Goal: Contribute content

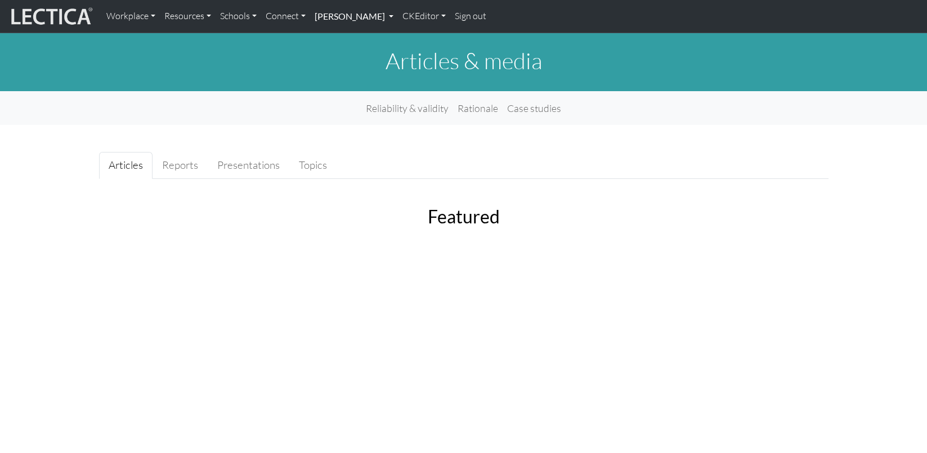
click at [328, 16] on link "[PERSON_NAME]" at bounding box center [354, 17] width 88 height 24
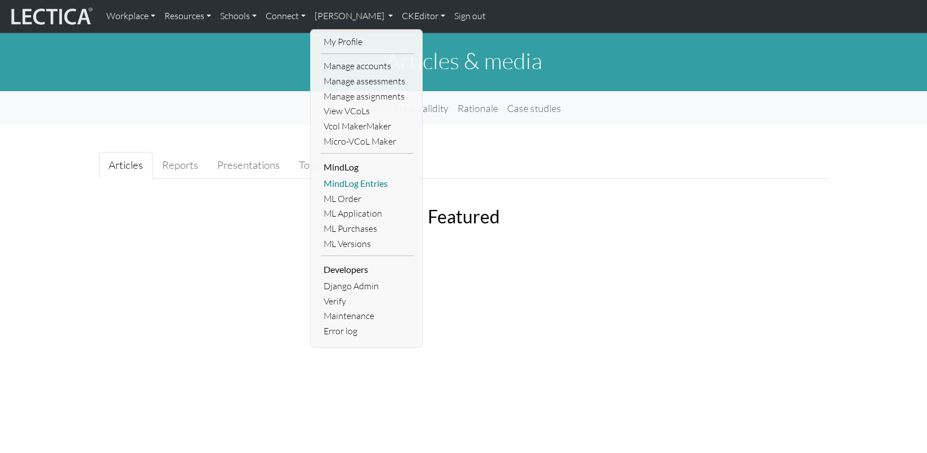
click at [352, 176] on link "MindLog Entries" at bounding box center [367, 183] width 93 height 15
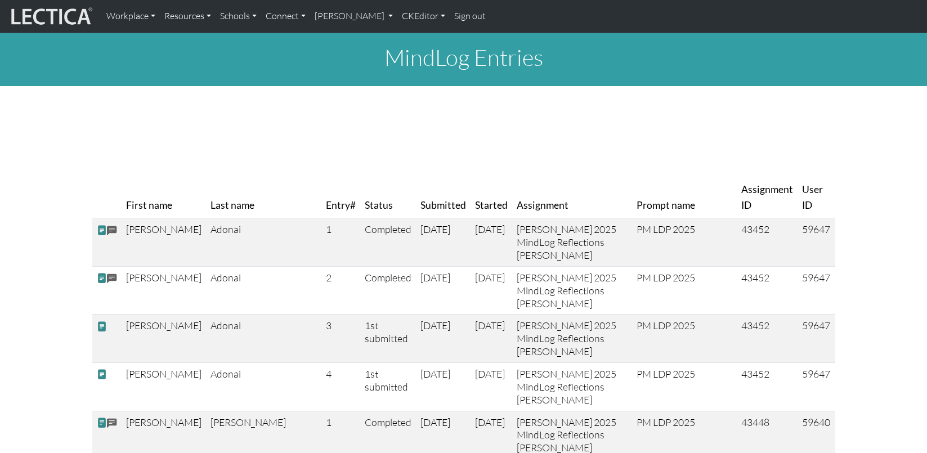
click at [169, 191] on th "First name" at bounding box center [164, 197] width 84 height 41
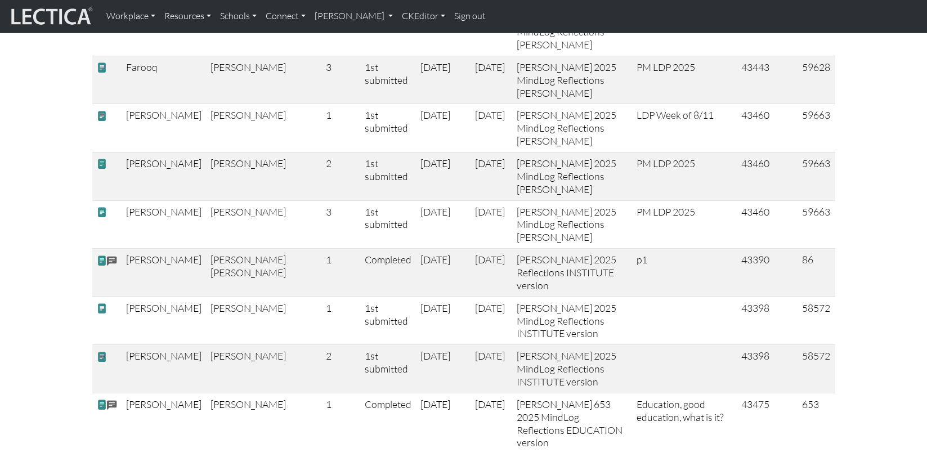
scroll to position [2433, 0]
click at [0, 0] on body "Workplace Assessments Why LectaTests? About LectaTests Leadership Leader develo…" at bounding box center [463, 226] width 927 height 5318
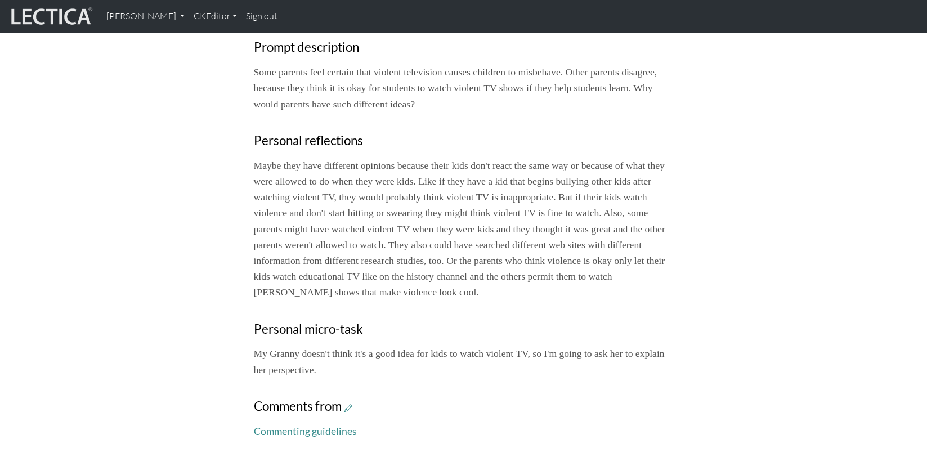
scroll to position [466, 0]
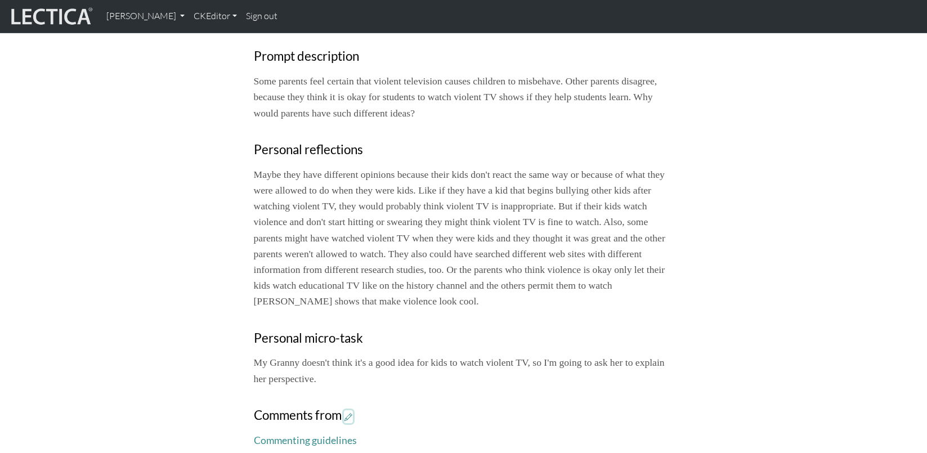
click at [345, 412] on icon at bounding box center [349, 417] width 8 height 10
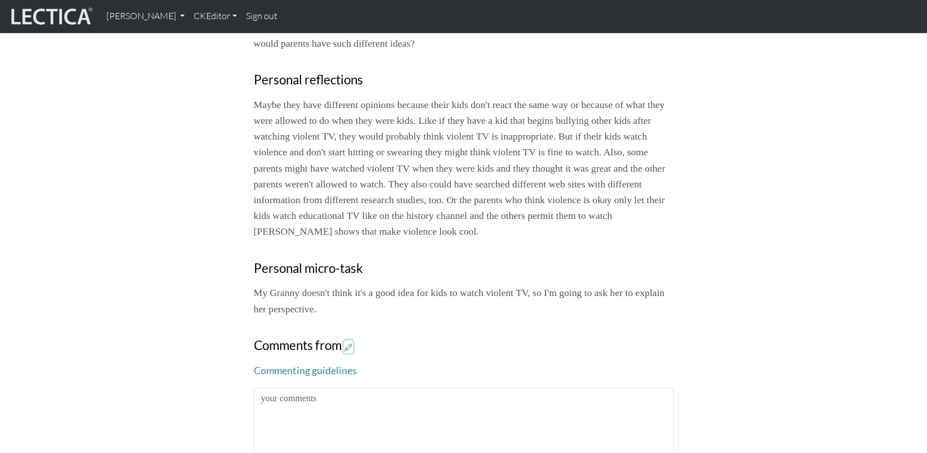
scroll to position [537, 0]
click at [339, 387] on textarea at bounding box center [464, 445] width 420 height 116
type textarea "Y"
drag, startPoint x: 278, startPoint y: 329, endPoint x: 293, endPoint y: 328, distance: 15.8
click at [293, 387] on textarea "You have several" at bounding box center [464, 445] width 420 height 116
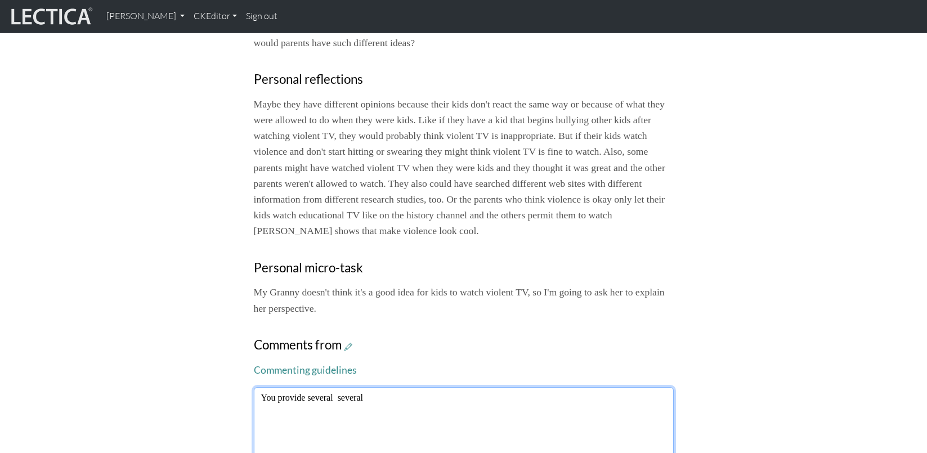
click at [347, 387] on textarea "You provide several several" at bounding box center [464, 445] width 420 height 116
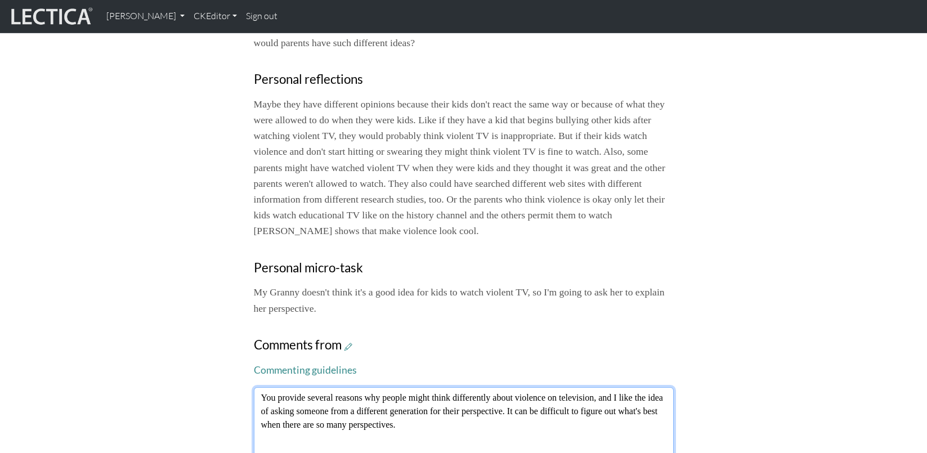
click at [337, 387] on textarea "You provide several reasons why people might think differently about violence o…" at bounding box center [464, 445] width 420 height 116
drag, startPoint x: 619, startPoint y: 327, endPoint x: 262, endPoint y: 313, distance: 357.8
click at [262, 338] on div "Comments from Commenting guidelines You provide several reasons why people migh…" at bounding box center [464, 433] width 420 height 191
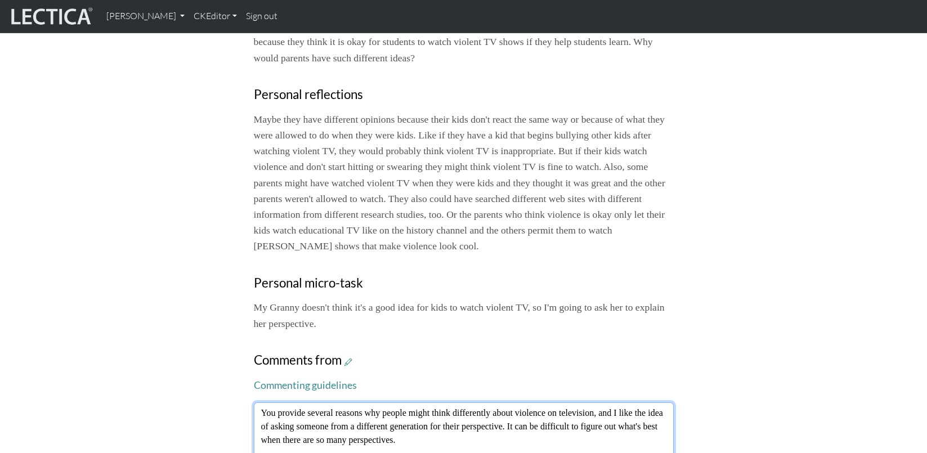
scroll to position [516, 0]
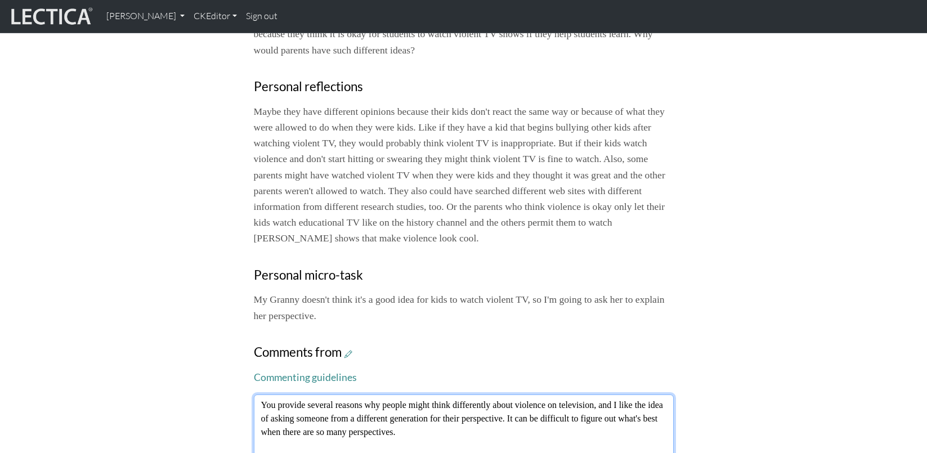
drag, startPoint x: 260, startPoint y: 332, endPoint x: 273, endPoint y: 334, distance: 13.6
click at [273, 395] on textarea "You provide several reasons why people might think differently about violence o…" at bounding box center [464, 453] width 420 height 116
click at [337, 395] on textarea "You provide several reasons why people might think differently about violence o…" at bounding box center [464, 453] width 420 height 116
click at [601, 395] on textarea "You provide several reasons why people might think differently about violence o…" at bounding box center [464, 453] width 420 height 116
click at [607, 395] on textarea "You provide several reasons why people might think differently about violence o…" at bounding box center [464, 453] width 420 height 116
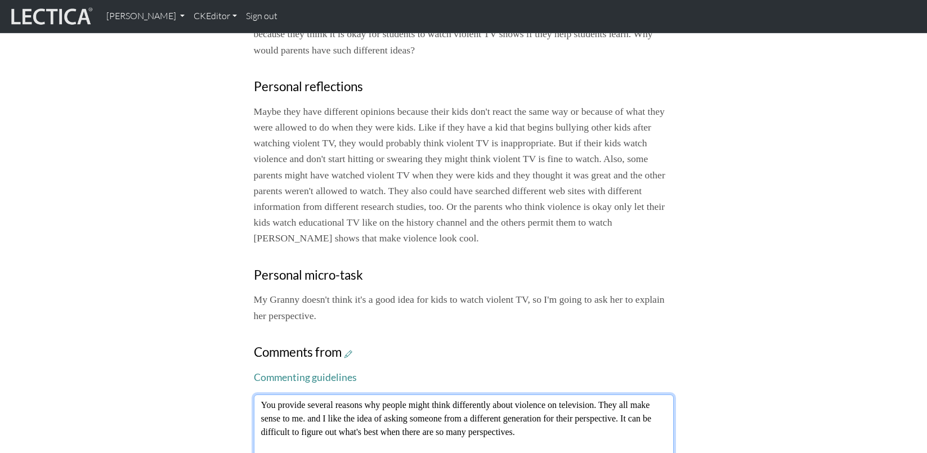
drag, startPoint x: 309, startPoint y: 346, endPoint x: 323, endPoint y: 347, distance: 13.6
click at [323, 395] on textarea "You provide several reasons why people might think differently about violence o…" at bounding box center [464, 453] width 420 height 116
click at [315, 395] on textarea "You provide several reasons why people might think differently about violence o…" at bounding box center [464, 453] width 420 height 116
click at [316, 395] on textarea "You provide several reasons why people might think differently about violence o…" at bounding box center [464, 453] width 420 height 116
click at [341, 395] on textarea "You provide several reasons why people might think differently about violence o…" at bounding box center [464, 453] width 420 height 116
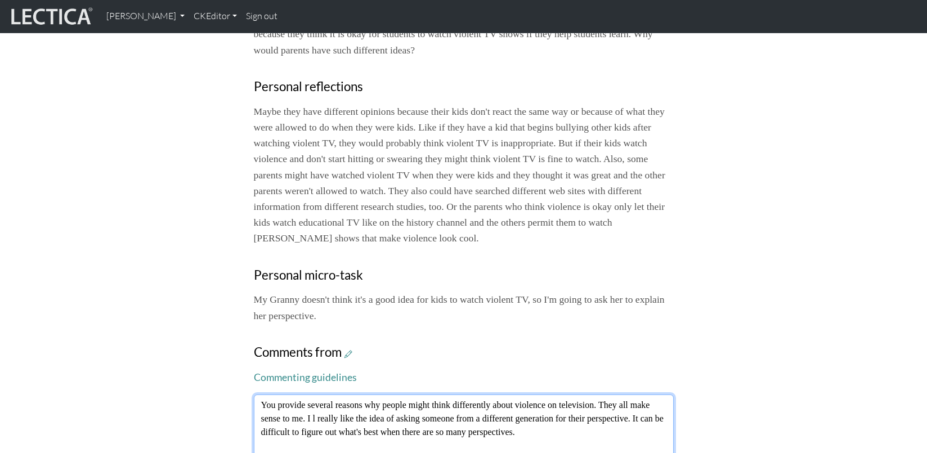
scroll to position [542, 0]
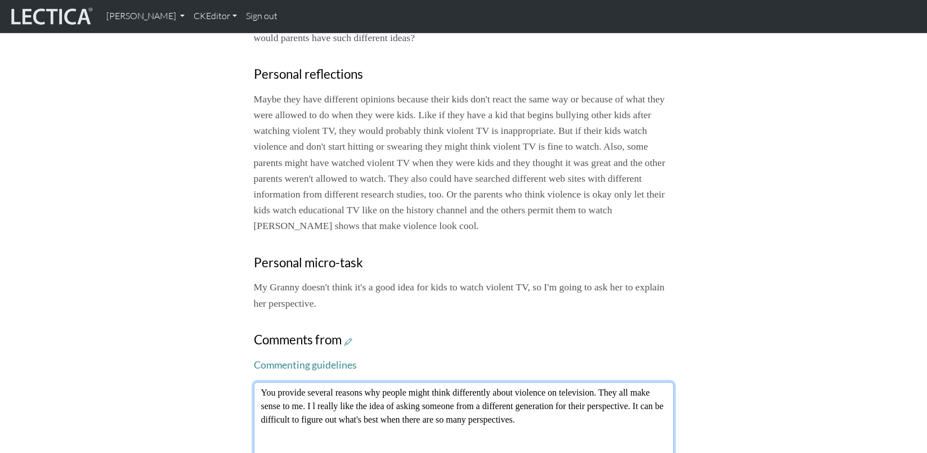
click at [642, 382] on textarea "You provide several reasons why people might think differently about violence o…" at bounding box center [464, 440] width 420 height 116
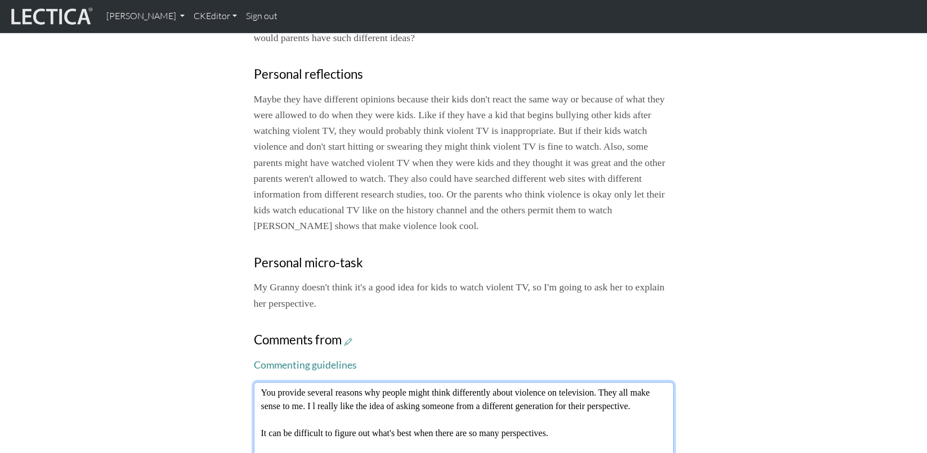
click at [316, 382] on textarea "You provide several reasons why people might think differently about violence o…" at bounding box center [464, 440] width 420 height 116
click at [652, 382] on textarea "You provide several reasons why people might think differently about violence o…" at bounding box center [464, 440] width 420 height 116
click at [633, 382] on textarea "You provide several reasons why people might think differently about violence o…" at bounding box center [464, 440] width 420 height 116
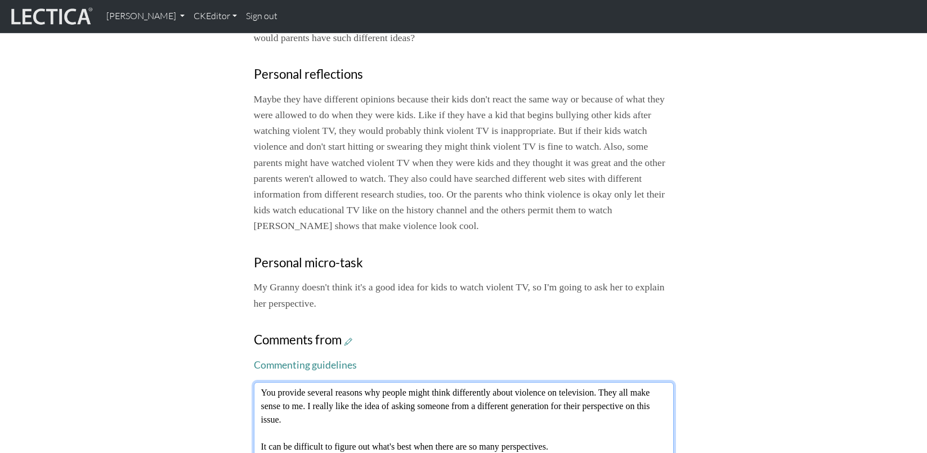
click at [298, 382] on textarea "You provide several reasons why people might think differently about violence o…" at bounding box center [464, 440] width 420 height 116
click at [320, 382] on textarea "You provide several reasons why people might think differently about violence o…" at bounding box center [464, 440] width 420 height 116
click at [576, 383] on textarea "You provide several reasons why people might think differently about violence o…" at bounding box center [464, 441] width 420 height 116
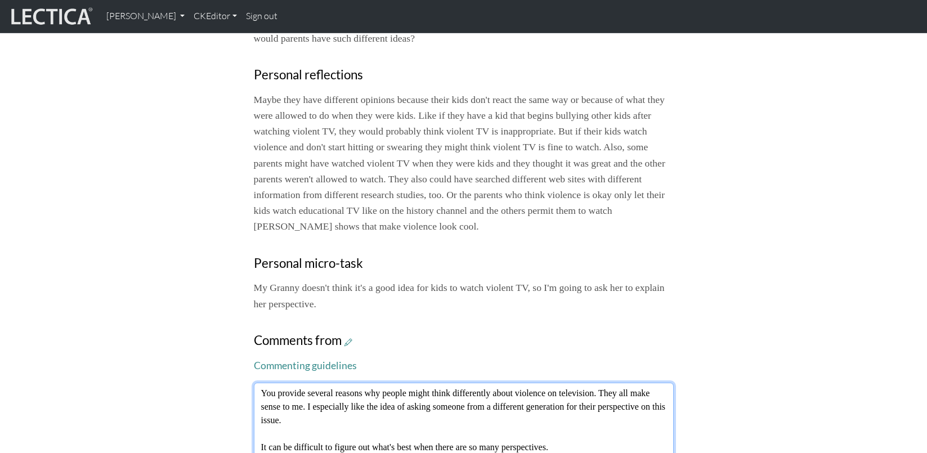
click at [517, 406] on textarea "You provide several reasons why people might think differently about violence o…" at bounding box center [464, 441] width 420 height 116
click at [651, 383] on textarea "You provide several reasons why people might think differently about violence o…" at bounding box center [464, 441] width 420 height 116
click at [306, 399] on textarea "You provide several reasons why people might think differently about violence o…" at bounding box center [464, 441] width 420 height 116
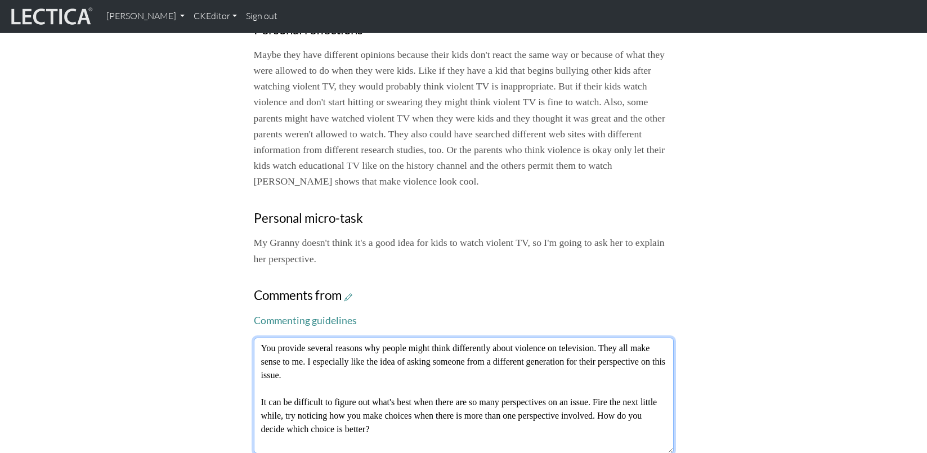
scroll to position [587, 0]
drag, startPoint x: 259, startPoint y: 275, endPoint x: 333, endPoint y: 278, distance: 74.4
click at [333, 337] on textarea "You provide several reasons why people might think differently about violence o…" at bounding box center [464, 395] width 420 height 116
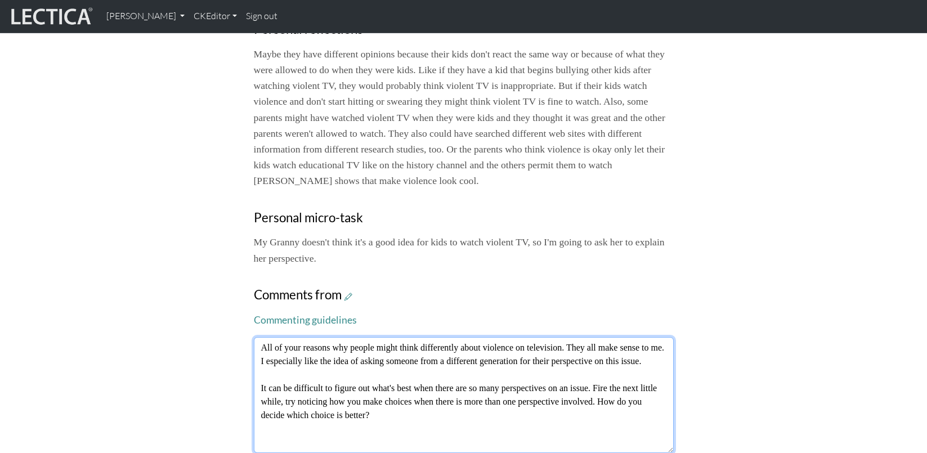
click at [332, 337] on textarea "All of your reasons why people might think differently about violence on televi…" at bounding box center [464, 395] width 420 height 116
drag, startPoint x: 567, startPoint y: 275, endPoint x: 600, endPoint y: 276, distance: 32.7
click at [600, 337] on textarea "All of your reasons why people might think differently about violence on televi…" at bounding box center [464, 395] width 420 height 116
click at [638, 337] on textarea "All of your reasons why people might think differently about violence on televi…" at bounding box center [464, 395] width 420 height 116
click at [271, 337] on textarea "All of your reasons why people might think differently about violence on televi…" at bounding box center [464, 395] width 420 height 116
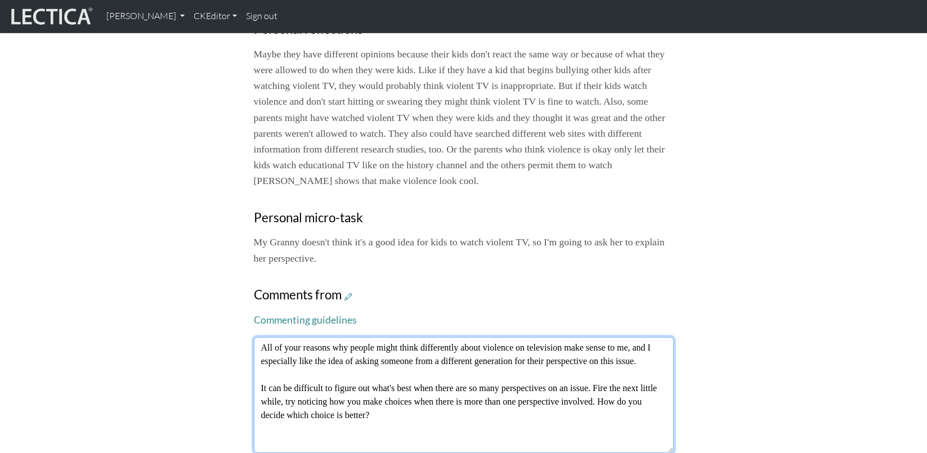
drag, startPoint x: 271, startPoint y: 288, endPoint x: 356, endPoint y: 279, distance: 85.4
click at [271, 337] on textarea "All of your reasons why people might think differently about violence on televi…" at bounding box center [464, 395] width 420 height 116
click at [609, 337] on textarea "All of your reasons why people might think differently about violence on televi…" at bounding box center [464, 395] width 420 height 116
click at [619, 337] on textarea "All of your reasons why people might think differently about violence on televi…" at bounding box center [464, 395] width 420 height 116
drag, startPoint x: 649, startPoint y: 315, endPoint x: 280, endPoint y: 327, distance: 369.5
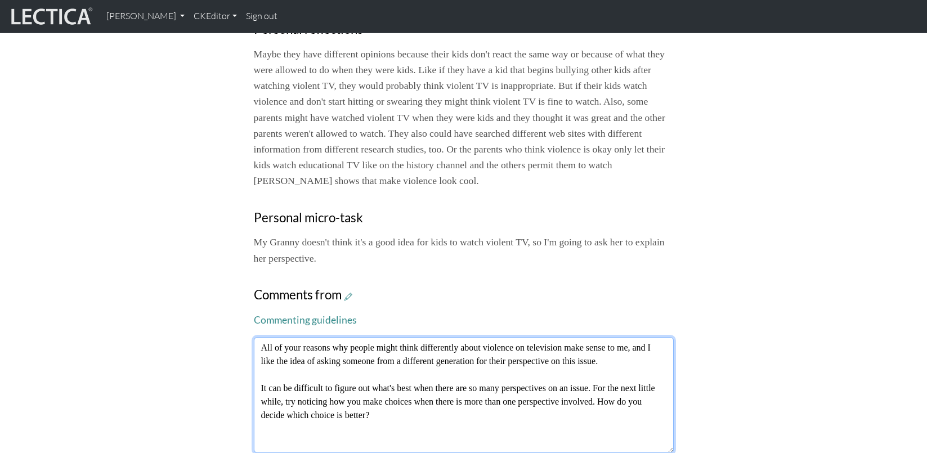
click at [280, 337] on textarea "All of your reasons why people might think differently about violence on televi…" at bounding box center [464, 395] width 420 height 116
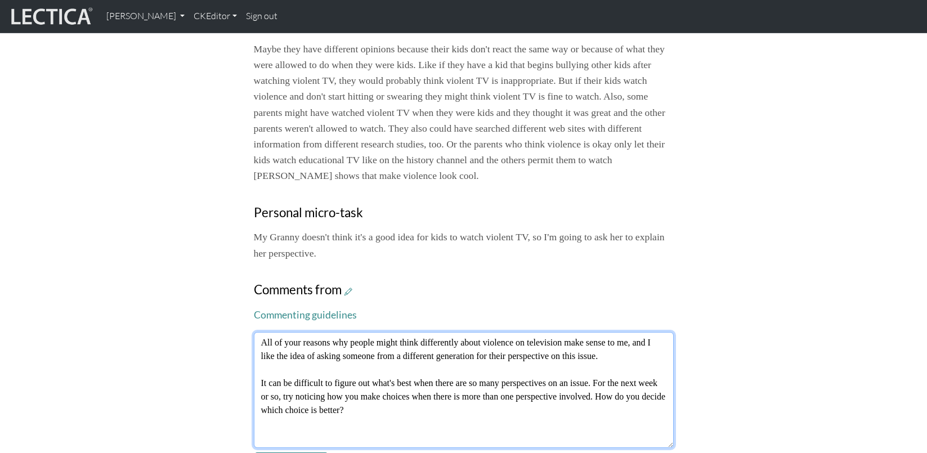
drag, startPoint x: 261, startPoint y: 321, endPoint x: 298, endPoint y: 323, distance: 37.2
click at [298, 332] on textarea "All of your reasons why people might think differently about violence on televi…" at bounding box center [464, 390] width 420 height 116
click at [606, 332] on textarea "All of your reasons why people might think differently about violence on televi…" at bounding box center [464, 390] width 420 height 116
click at [329, 332] on textarea "All of your reasons why people might think differently about violence on televi…" at bounding box center [464, 390] width 420 height 116
drag, startPoint x: 307, startPoint y: 333, endPoint x: 413, endPoint y: 335, distance: 106.4
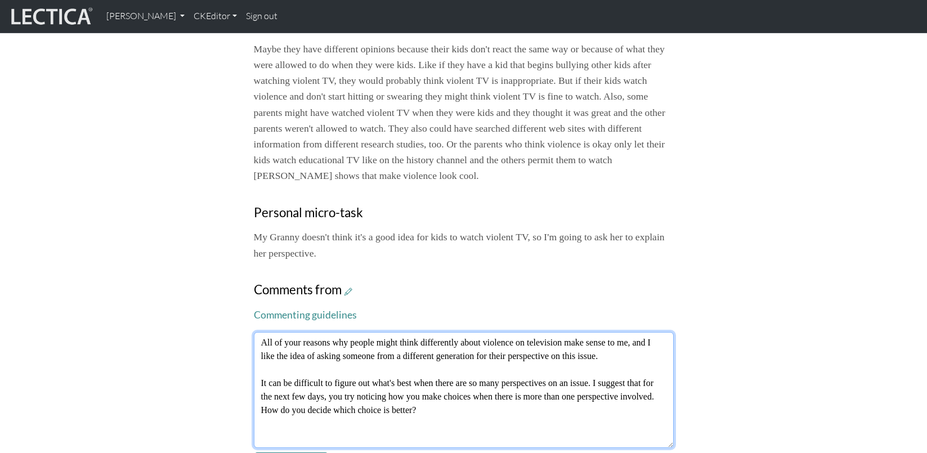
click at [413, 335] on textarea "All of your reasons why people might think differently about violence on televi…" at bounding box center [464, 390] width 420 height 116
drag, startPoint x: 347, startPoint y: 332, endPoint x: 257, endPoint y: 334, distance: 90.1
click at [257, 334] on textarea "All of your reasons why people might think differently about violence on televi…" at bounding box center [464, 390] width 420 height 116
click at [338, 332] on textarea "All of your reasons why people might think differently about violence on televi…" at bounding box center [464, 390] width 420 height 116
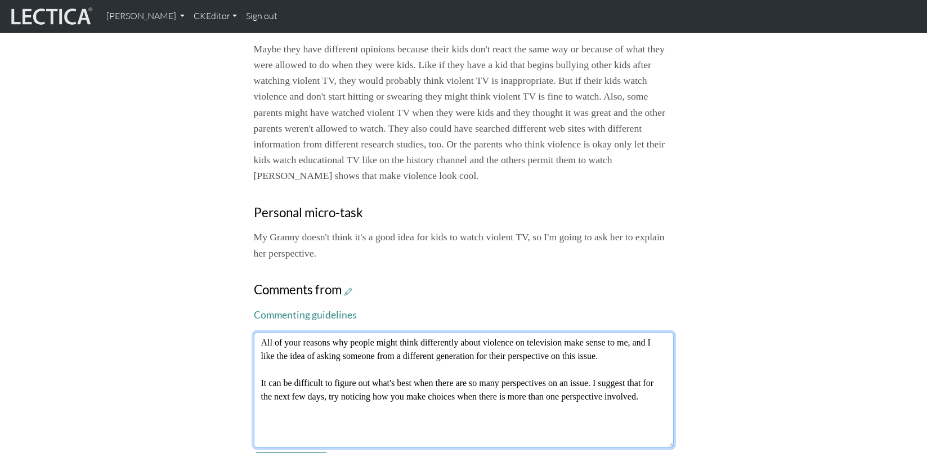
click at [329, 332] on textarea "All of your reasons why people might think differently about violence on televi…" at bounding box center [464, 390] width 420 height 116
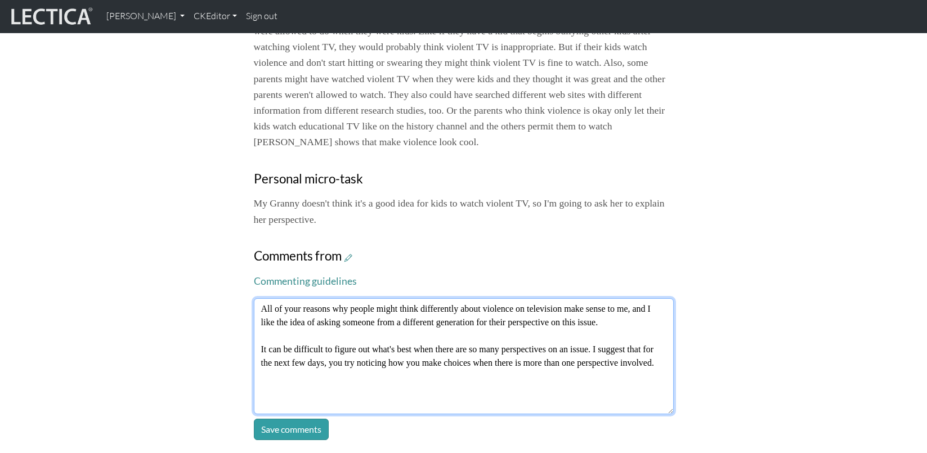
drag, startPoint x: 330, startPoint y: 290, endPoint x: 343, endPoint y: 291, distance: 13.0
click at [343, 298] on textarea "All of your reasons why people might think differently about violence on televi…" at bounding box center [464, 356] width 420 height 116
drag, startPoint x: 601, startPoint y: 275, endPoint x: 656, endPoint y: 275, distance: 55.2
click at [656, 298] on textarea "All of your reasons why people might think differently about violence on televi…" at bounding box center [464, 356] width 420 height 116
click at [295, 298] on textarea "All of your reasons why people might think differently about violence on televi…" at bounding box center [464, 356] width 420 height 116
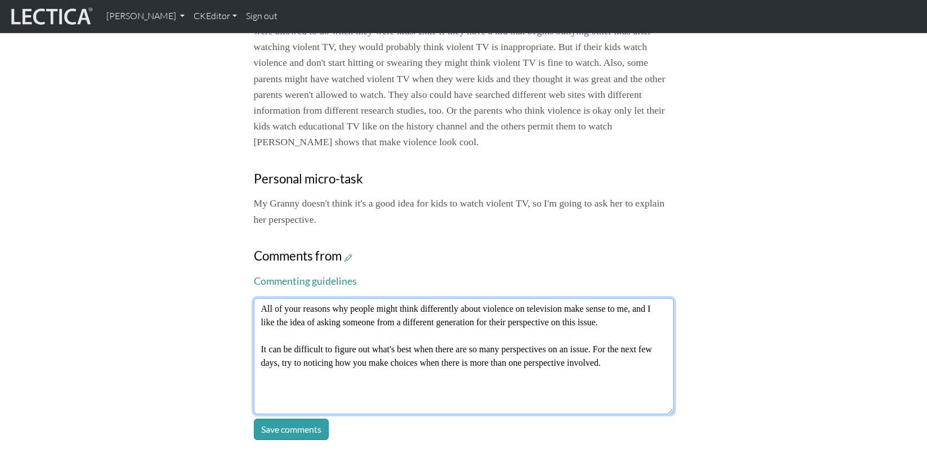
click at [334, 298] on textarea "All of your reasons why people might think differently about violence on televi…" at bounding box center [464, 356] width 420 height 116
type textarea "All of your reasons why people might think differently about violence on televi…"
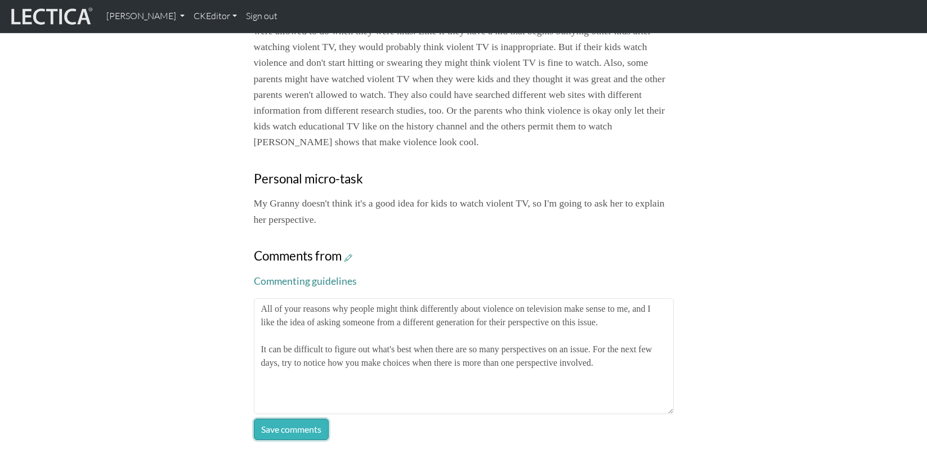
click at [287, 419] on button "Save comments" at bounding box center [291, 429] width 75 height 21
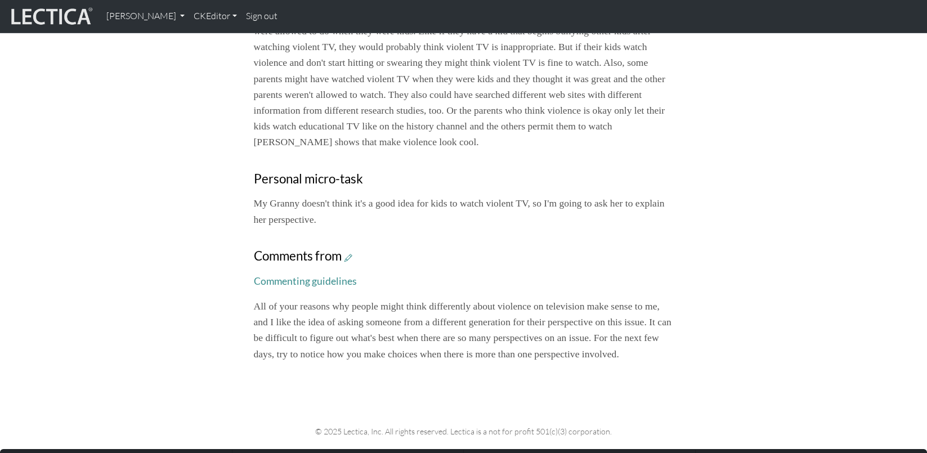
scroll to position [631, 0]
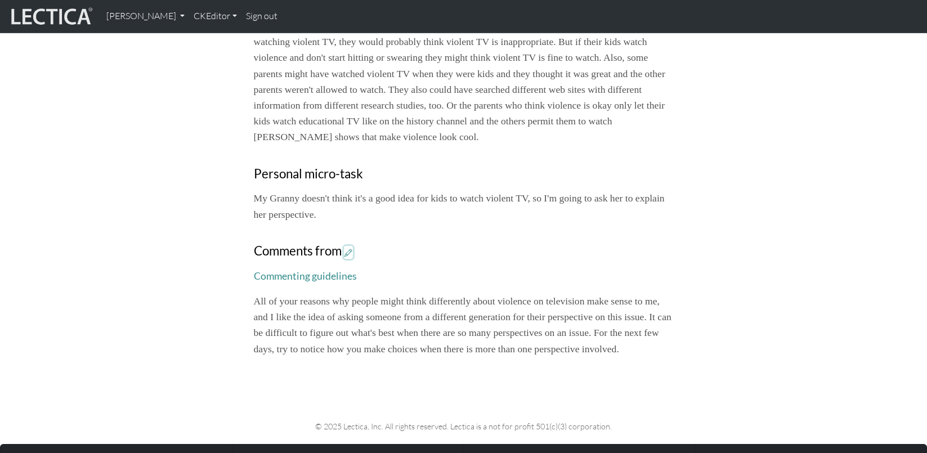
click at [345, 248] on icon at bounding box center [349, 253] width 8 height 10
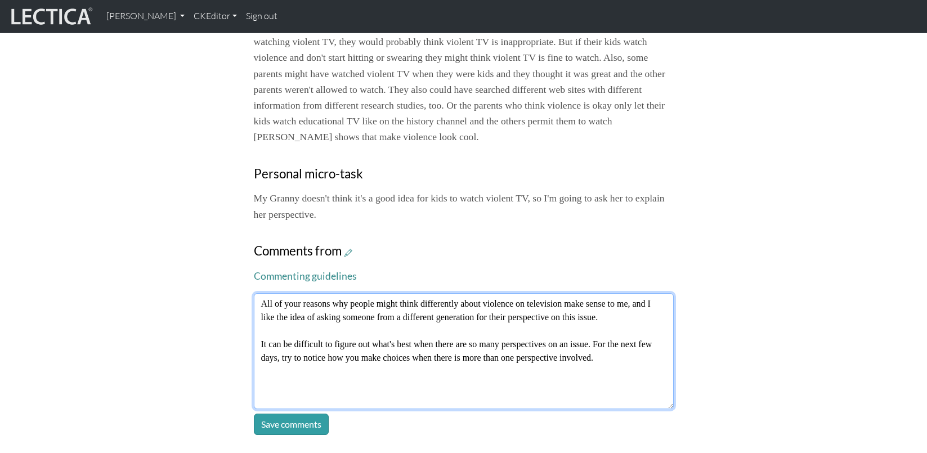
drag, startPoint x: 555, startPoint y: 243, endPoint x: 605, endPoint y: 247, distance: 50.2
click at [605, 293] on textarea "All of your reasons why people might think differently about violence on televi…" at bounding box center [464, 351] width 420 height 116
type textarea "All of your reasons why people might think differently about violence on televi…"
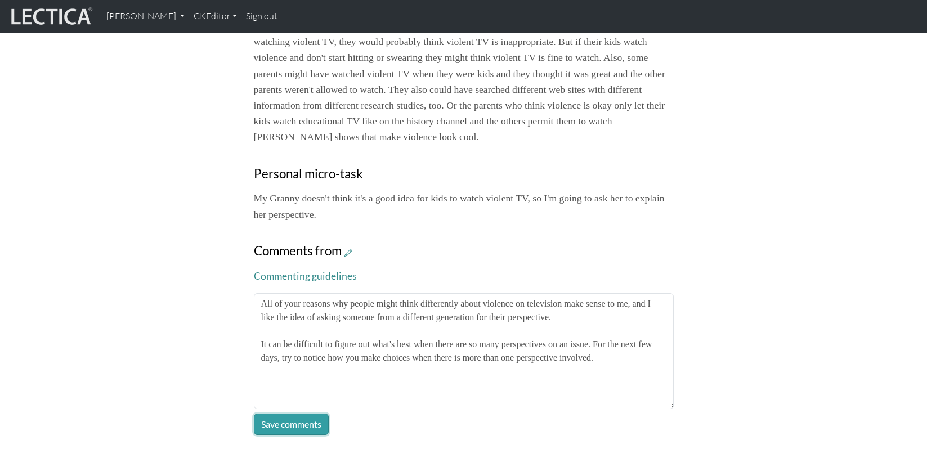
drag, startPoint x: 297, startPoint y: 346, endPoint x: 319, endPoint y: 340, distance: 22.3
click at [297, 414] on button "Save comments" at bounding box center [291, 424] width 75 height 21
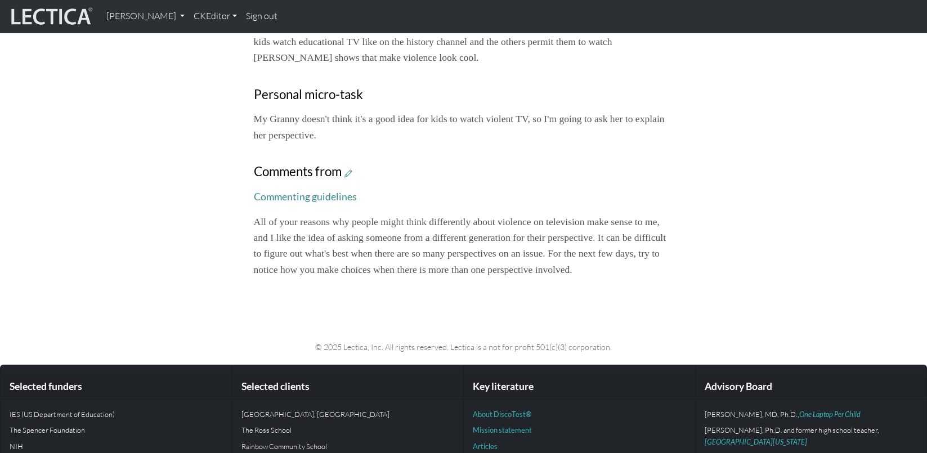
scroll to position [708, 0]
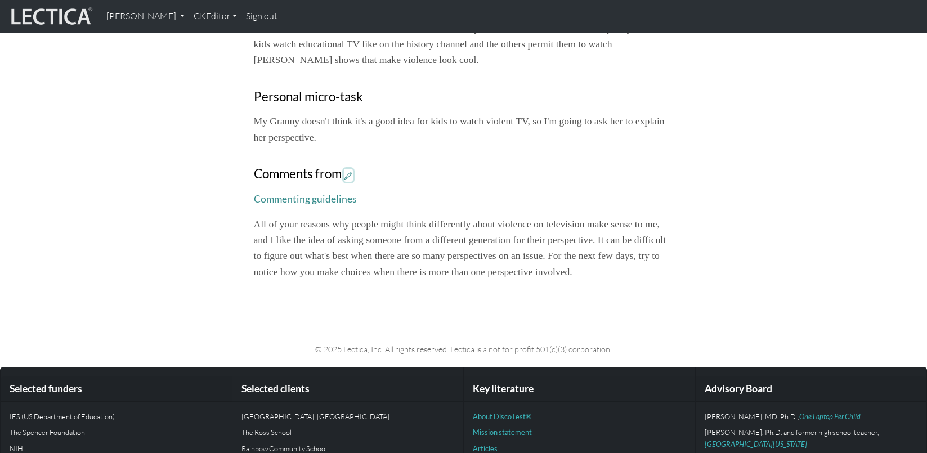
click at [345, 171] on icon at bounding box center [349, 176] width 8 height 10
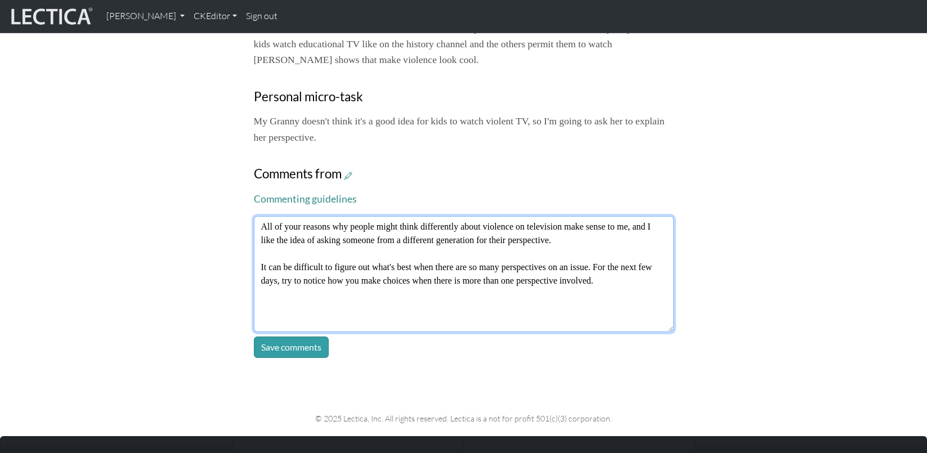
click at [361, 216] on textarea "All of your reasons why people might think differently about violence on televi…" at bounding box center [464, 274] width 420 height 116
type textarea "All of your reasons why people might think differently about violence on televi…"
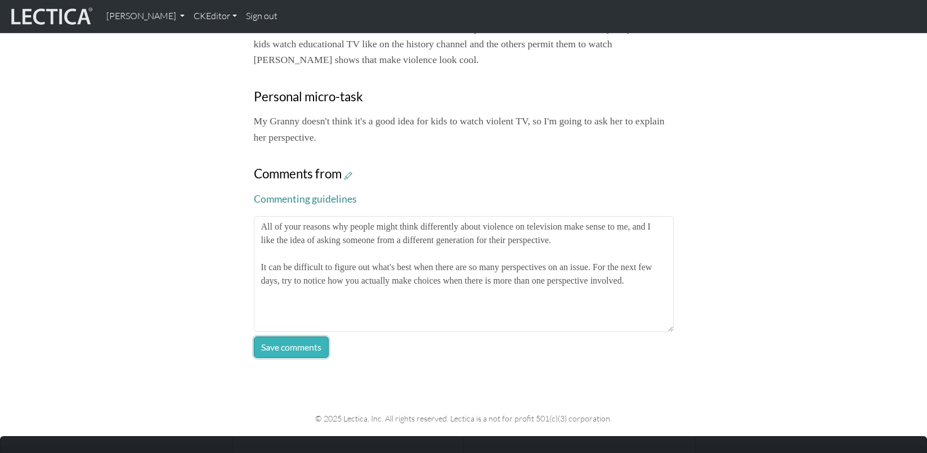
click at [282, 337] on button "Save comments" at bounding box center [291, 347] width 75 height 21
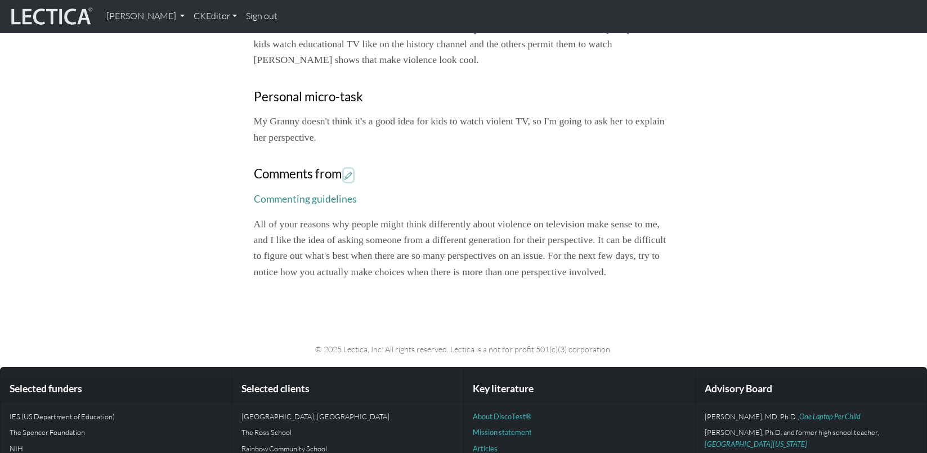
click at [345, 171] on icon at bounding box center [349, 176] width 8 height 10
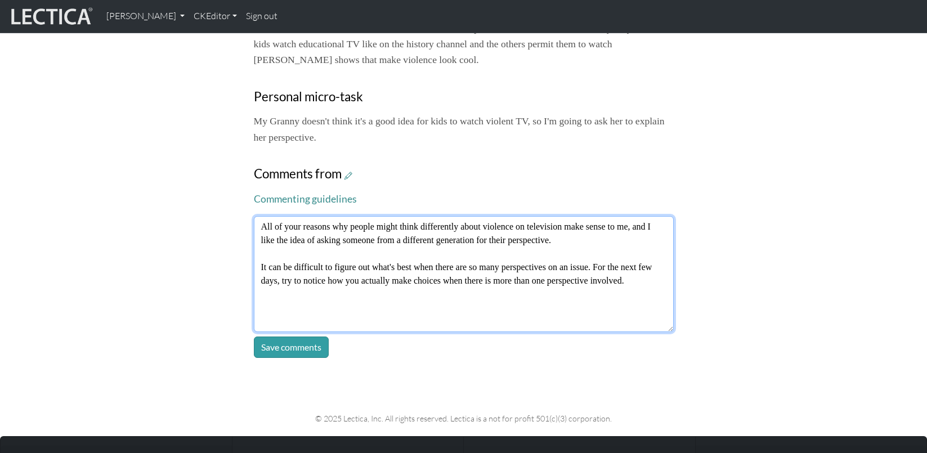
click at [373, 216] on textarea "All of your reasons why people might think differently about violence on televi…" at bounding box center [464, 274] width 420 height 116
drag, startPoint x: 293, startPoint y: 206, endPoint x: 326, endPoint y: 207, distance: 32.7
click at [326, 216] on textarea "All of your reasons why people might think differently about violence on televi…" at bounding box center [464, 274] width 420 height 116
type textarea "All of your reasons why people might think differently about violence on televi…"
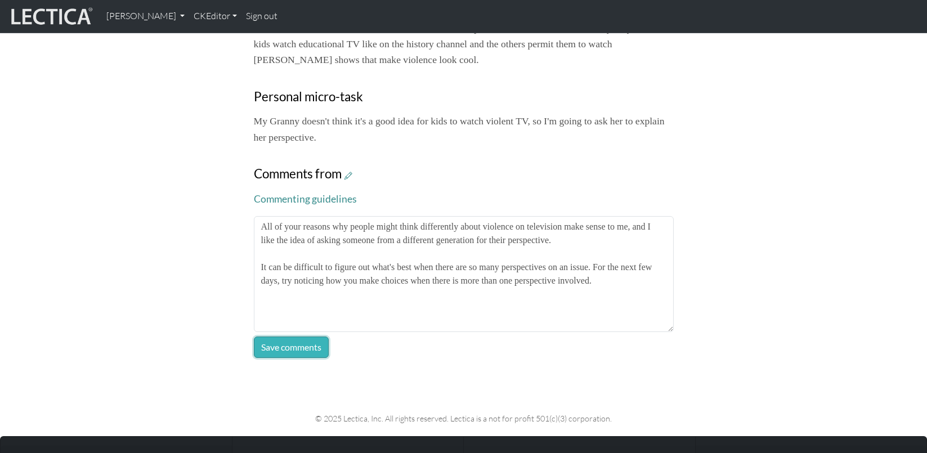
click at [290, 337] on button "Save comments" at bounding box center [291, 347] width 75 height 21
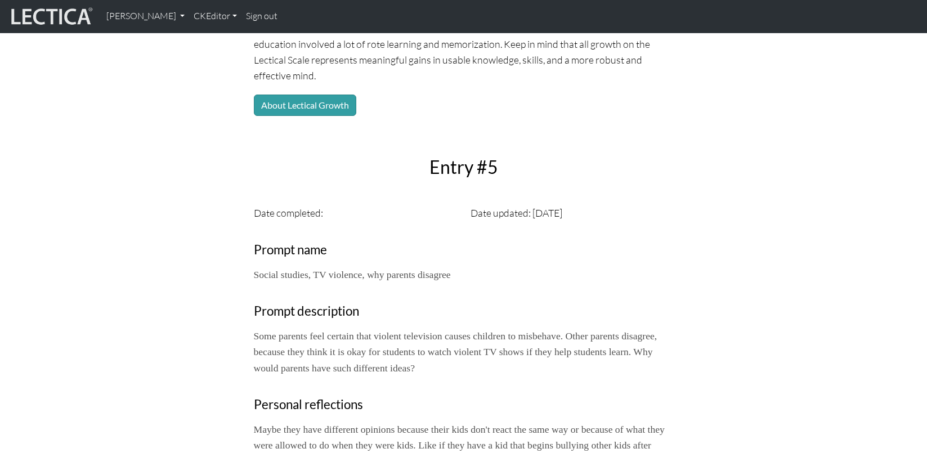
scroll to position [213, 0]
click at [338, 203] on div "Date completed:" at bounding box center [355, 211] width 217 height 16
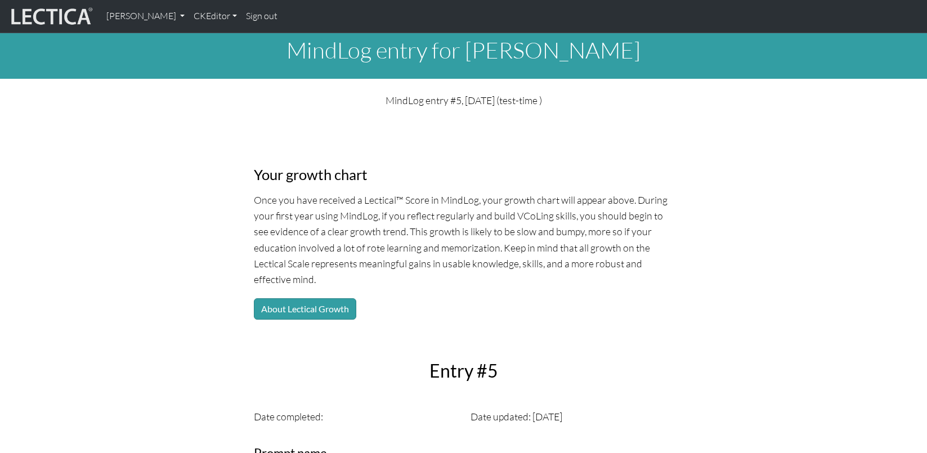
scroll to position [0, 0]
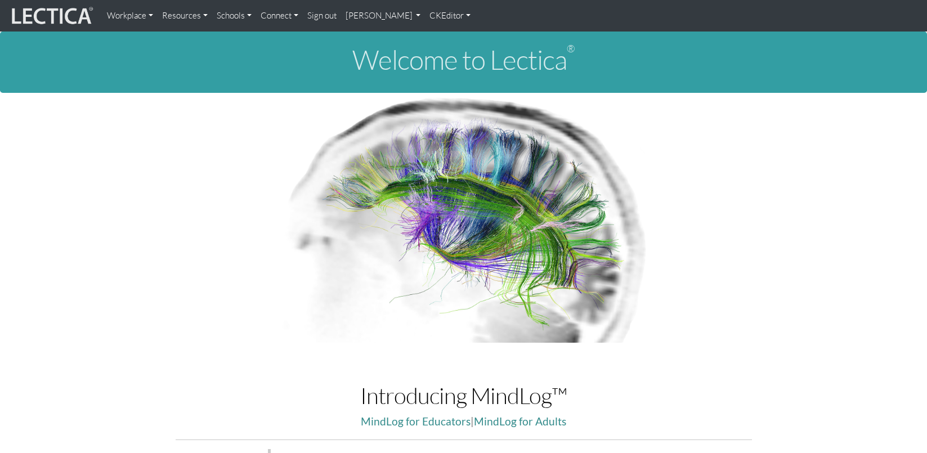
click at [173, 16] on link "Resources" at bounding box center [185, 16] width 55 height 23
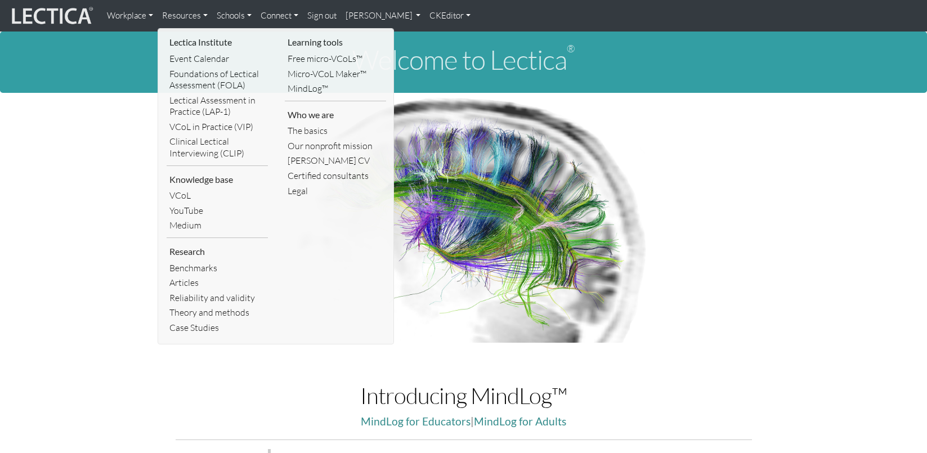
click at [86, 70] on div "Welcome to Lectica ®" at bounding box center [463, 62] width 927 height 61
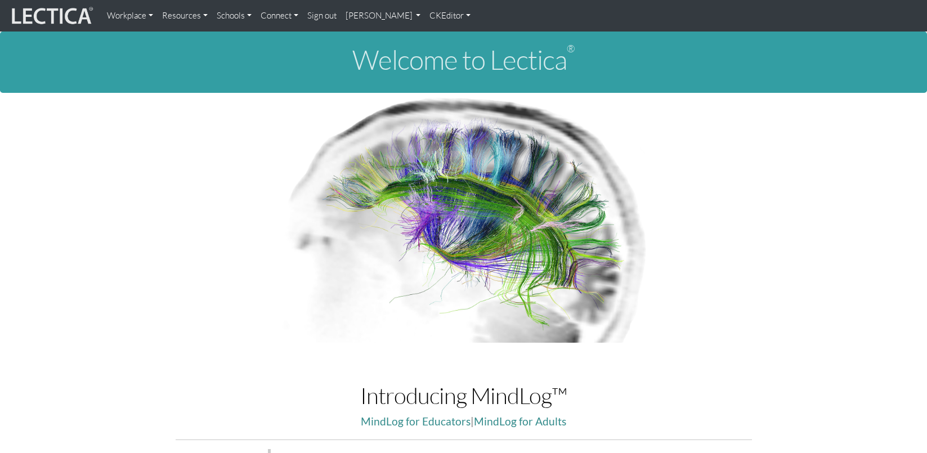
scroll to position [0, 2]
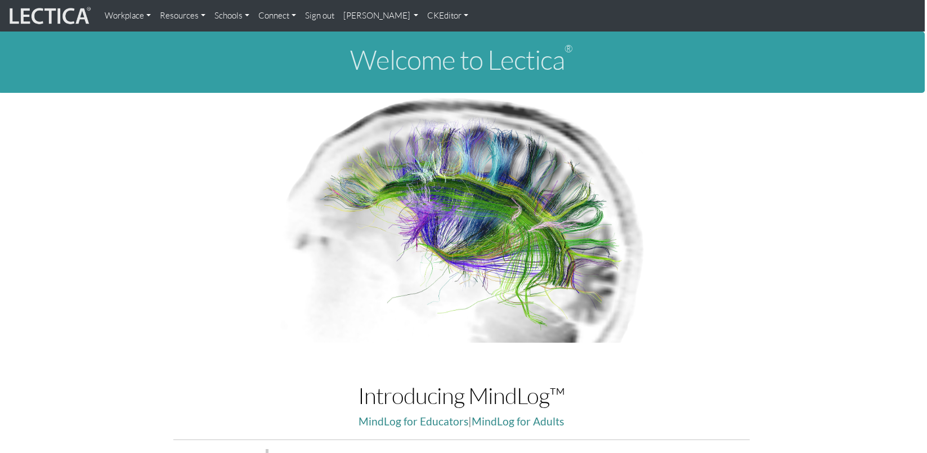
click at [356, 13] on link "[PERSON_NAME]" at bounding box center [381, 16] width 84 height 23
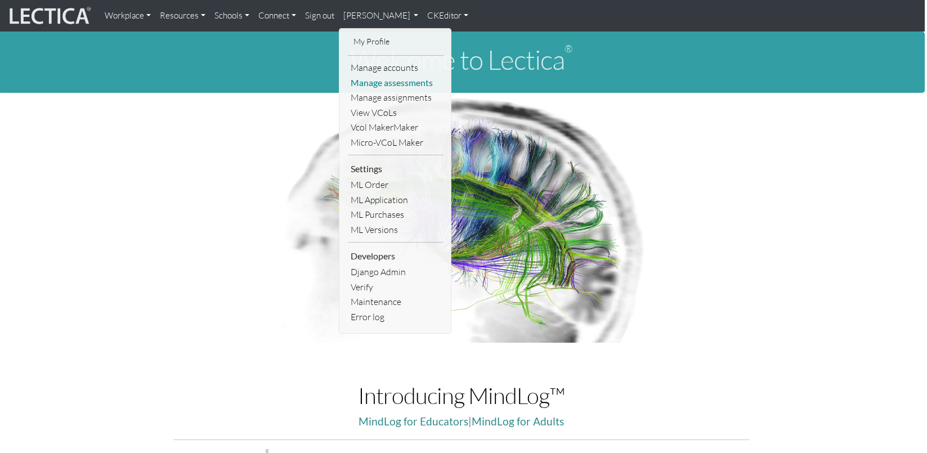
click at [378, 78] on link "Manage assessments" at bounding box center [396, 82] width 96 height 15
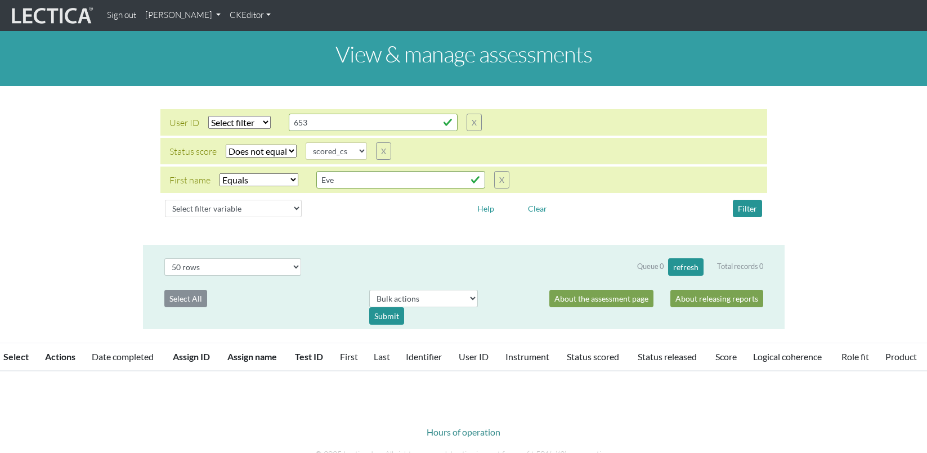
select select "not_iexact"
select select "scored_cs"
select select "iexact"
select select "50"
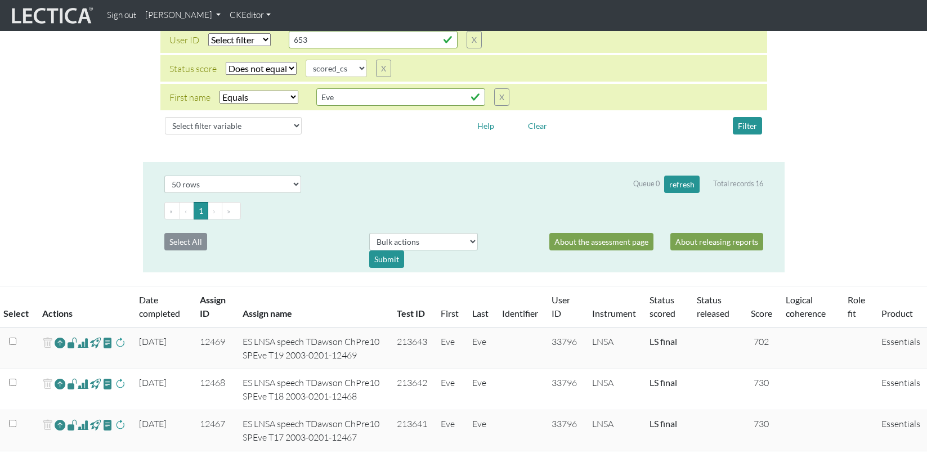
scroll to position [87, 0]
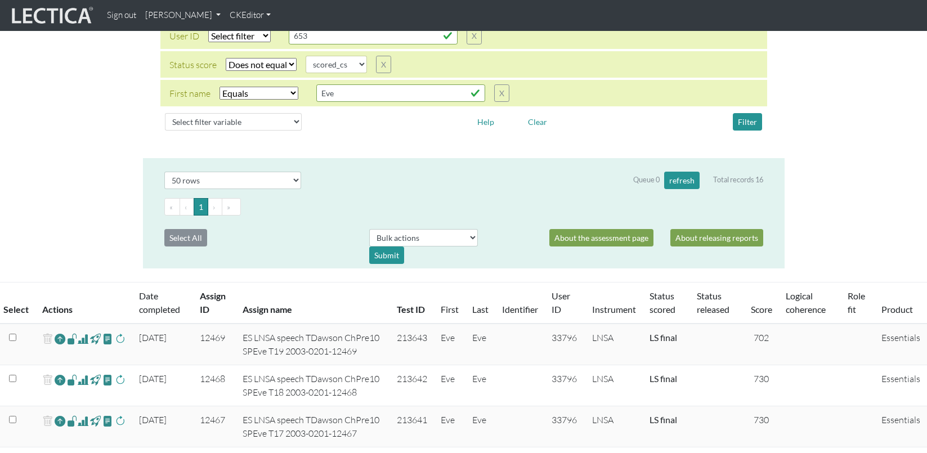
click at [78, 332] on span at bounding box center [83, 339] width 11 height 14
